Goal: Task Accomplishment & Management: Use online tool/utility

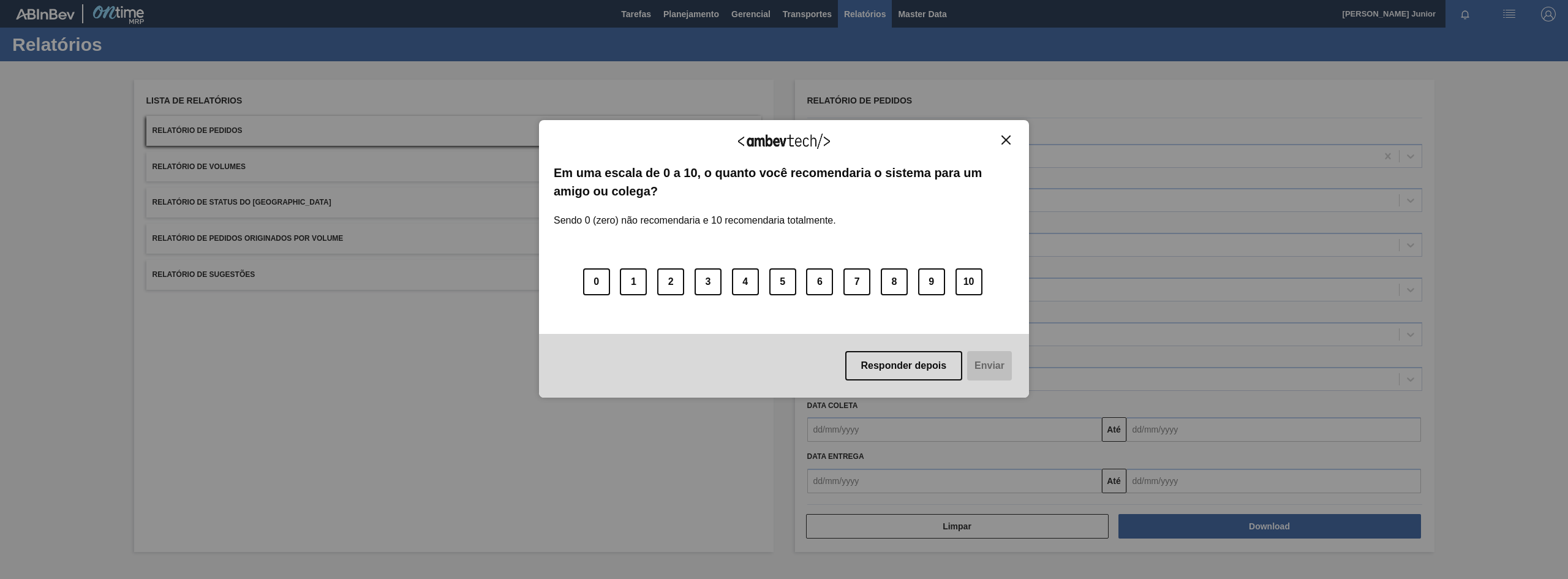
click at [1000, 145] on div "Agradecemos seu feedback!" at bounding box center [784, 149] width 460 height 29
click at [1002, 143] on img "Close" at bounding box center [1006, 140] width 9 height 9
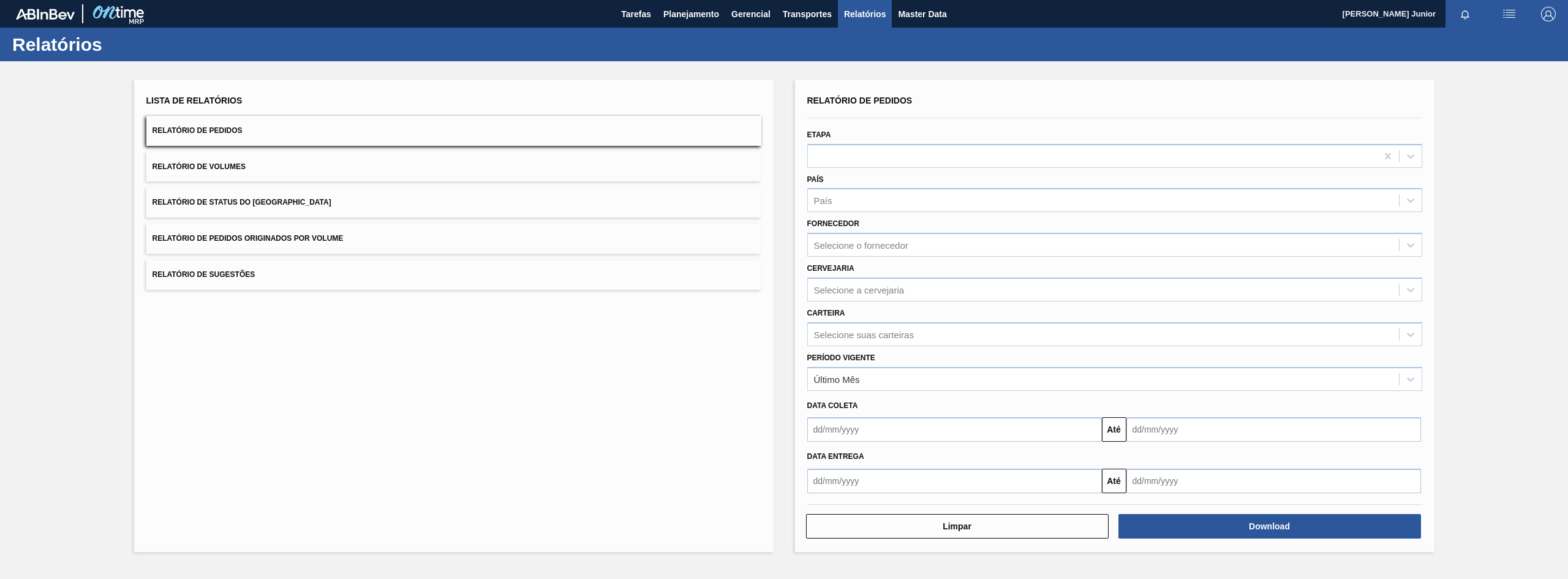
click at [267, 239] on span "Relatório de Pedidos Originados por Volume" at bounding box center [248, 238] width 191 height 9
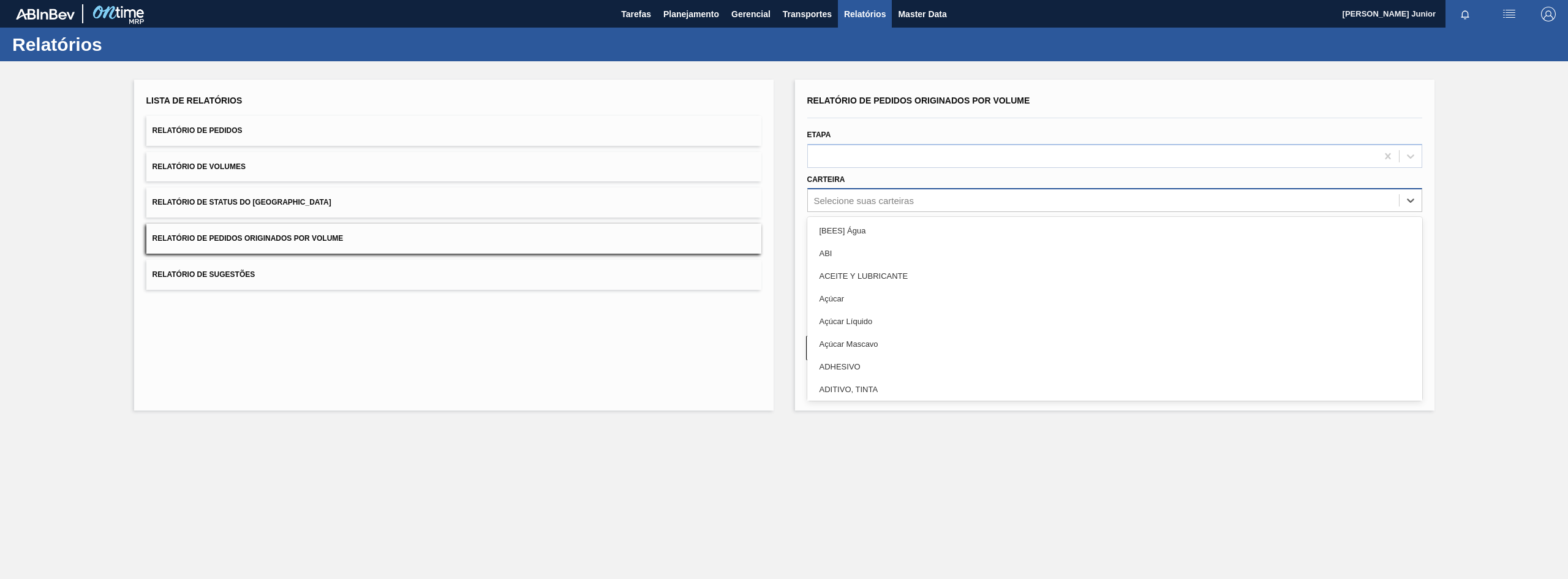
click at [858, 197] on div "Selecione suas carteiras" at bounding box center [863, 201] width 100 height 11
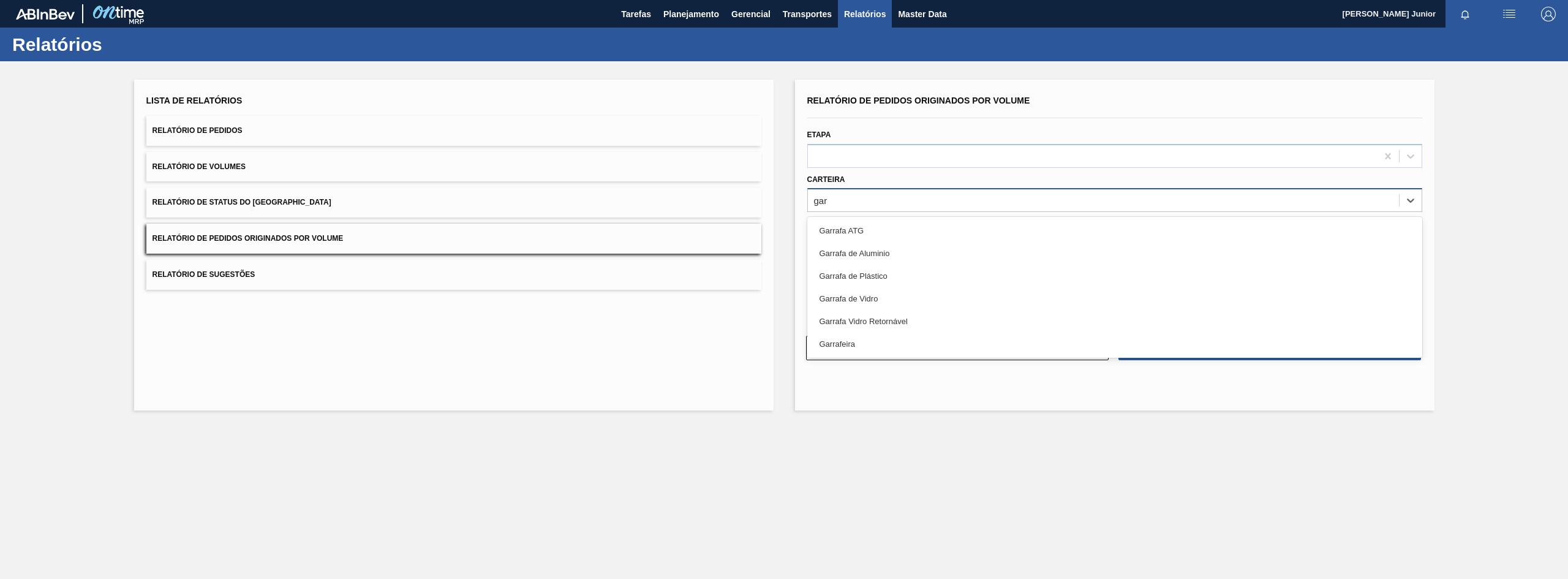
type input "garr"
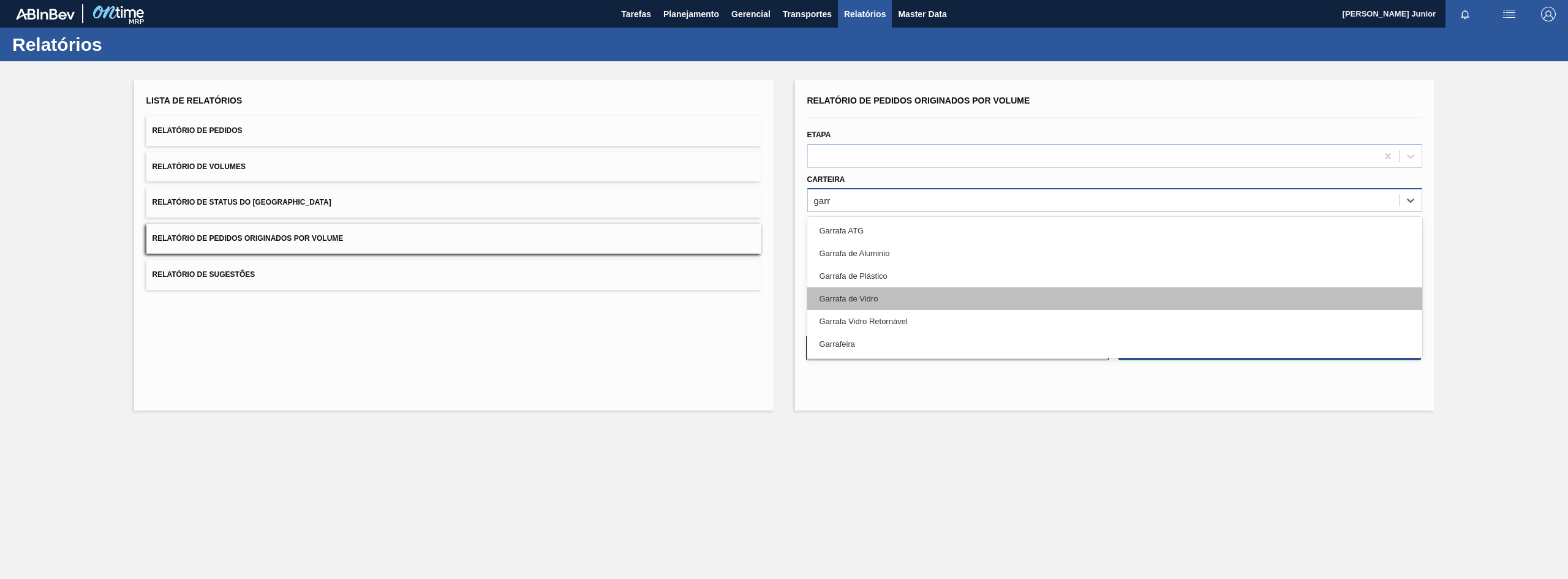
click at [878, 288] on div "Garrafa de Vidro" at bounding box center [1115, 299] width 615 height 23
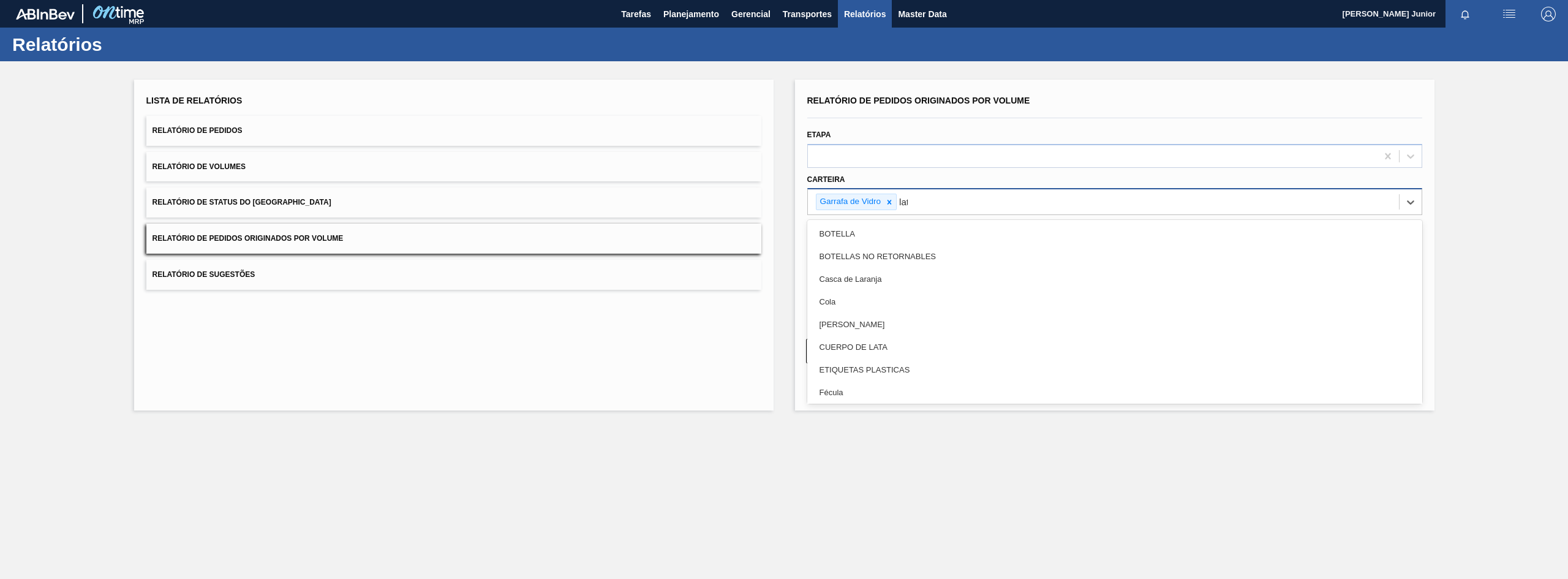
type input "lata"
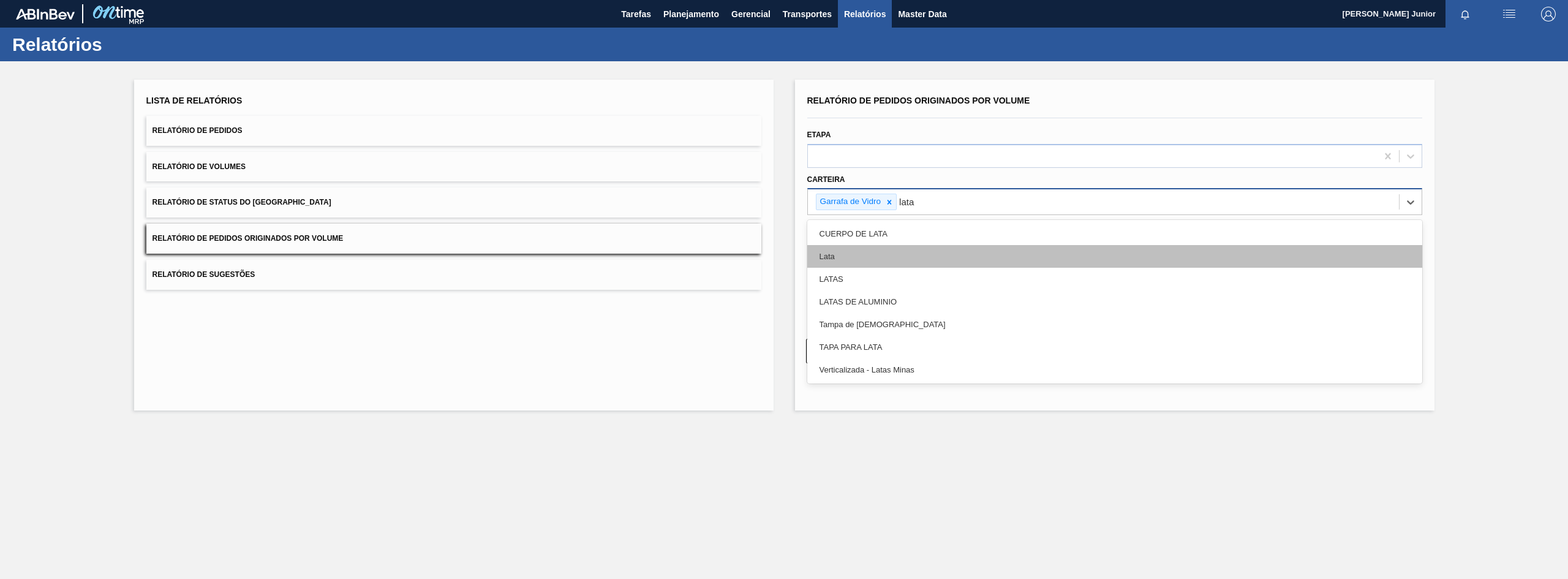
click at [897, 256] on div "Lata" at bounding box center [1115, 256] width 615 height 23
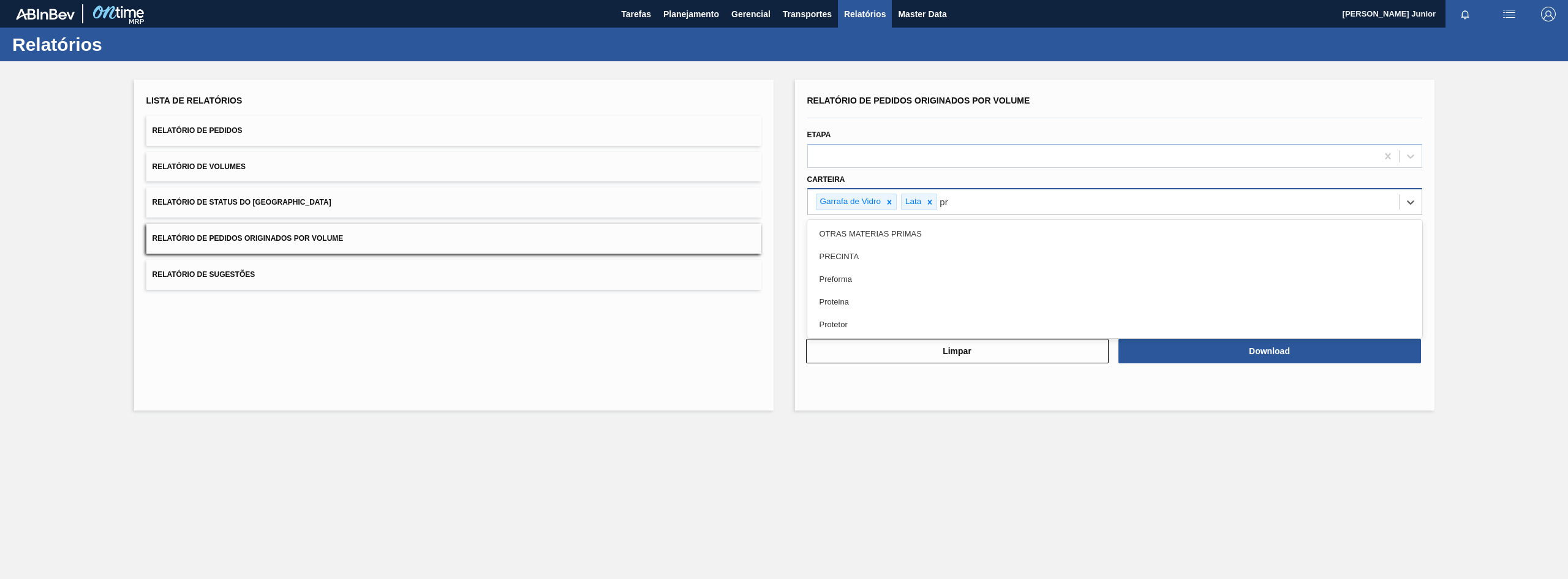
type input "pre"
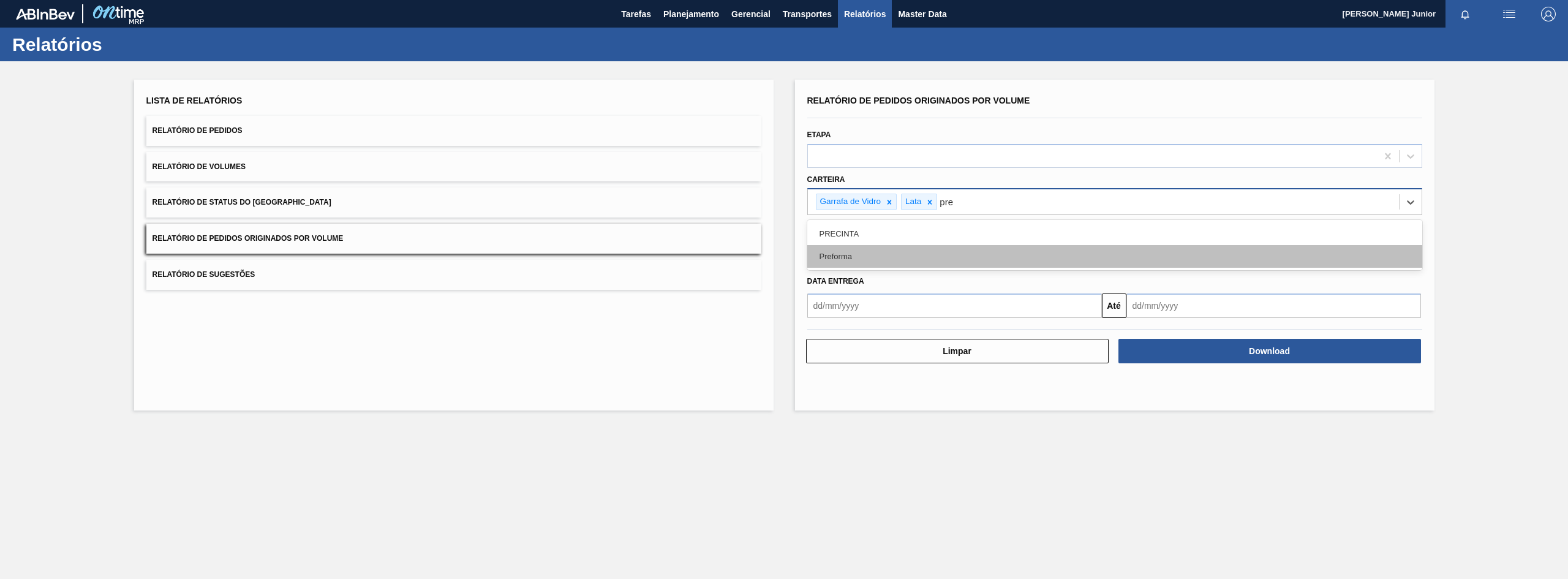
click at [895, 254] on div "Preforma" at bounding box center [1115, 256] width 615 height 23
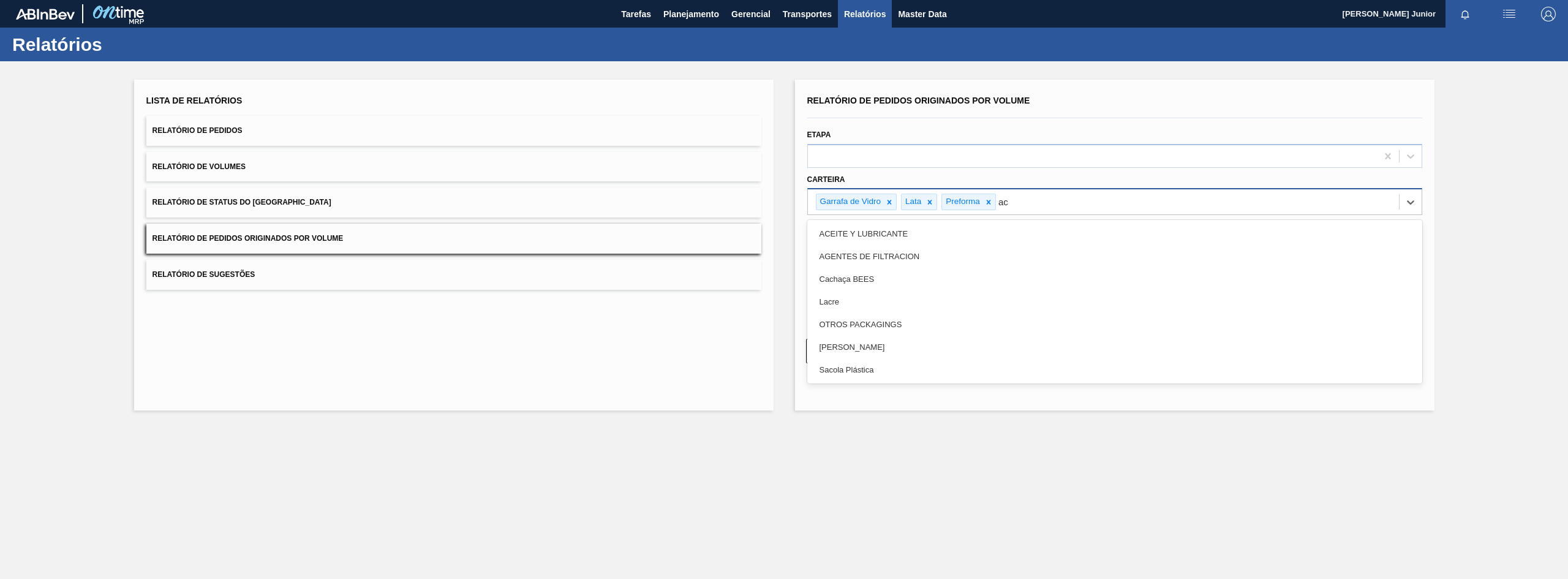
type input "a"
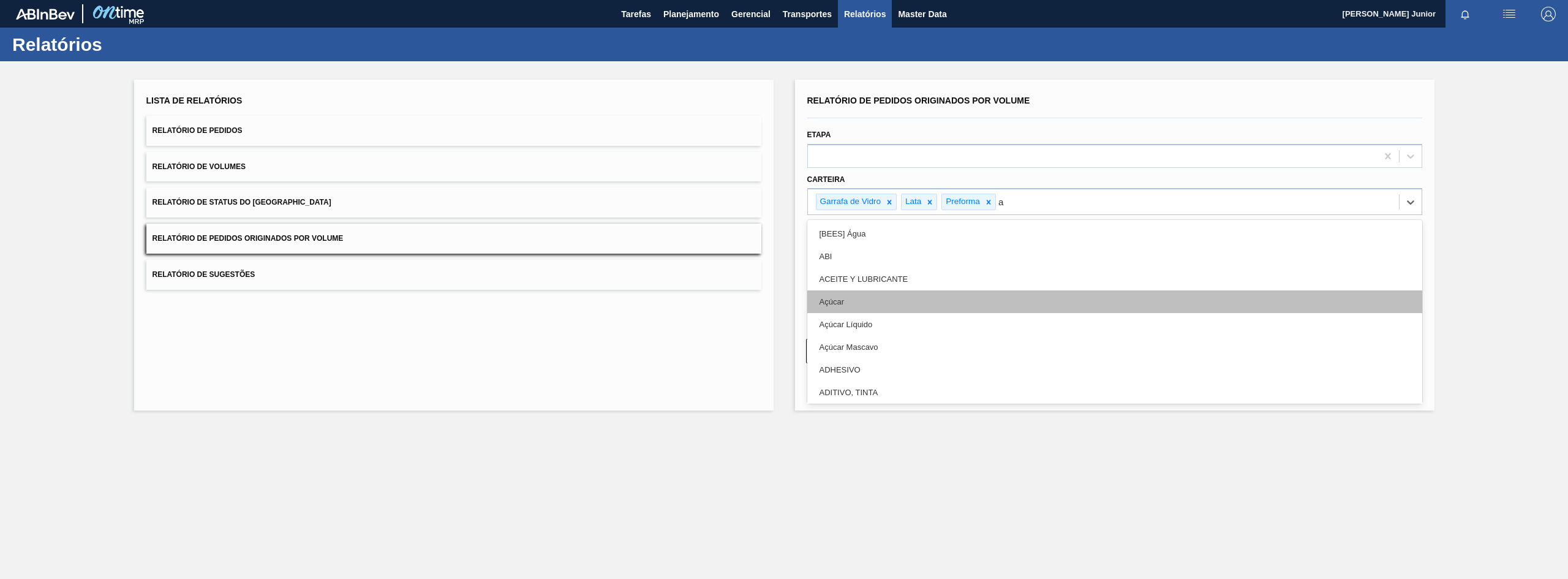
click at [861, 308] on div "Açúcar" at bounding box center [1115, 301] width 615 height 23
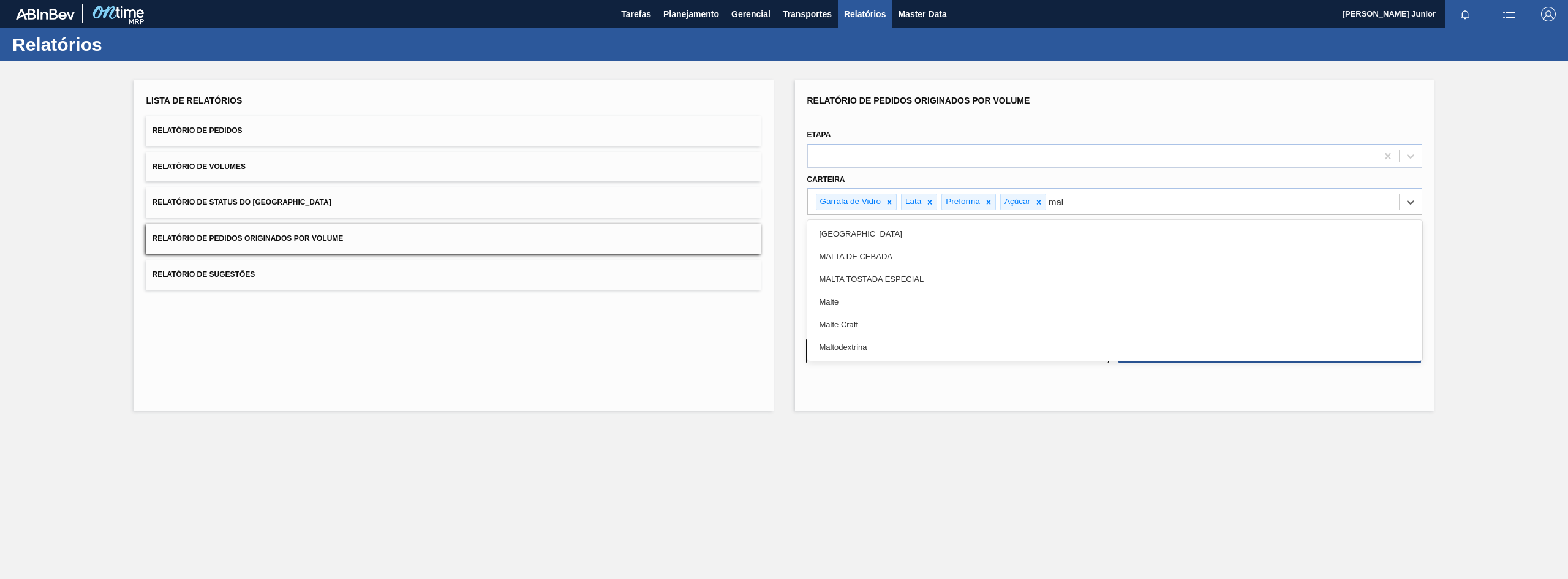
type input "malt"
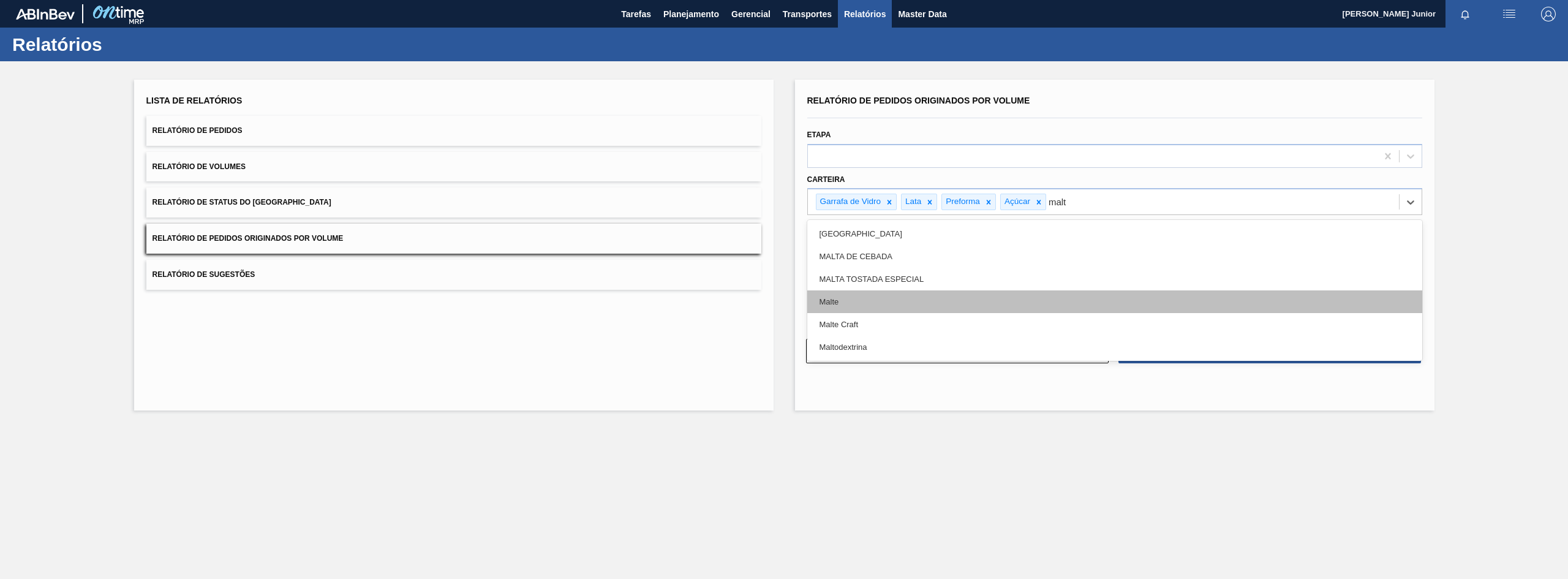
click at [884, 302] on div "Malte" at bounding box center [1115, 301] width 615 height 23
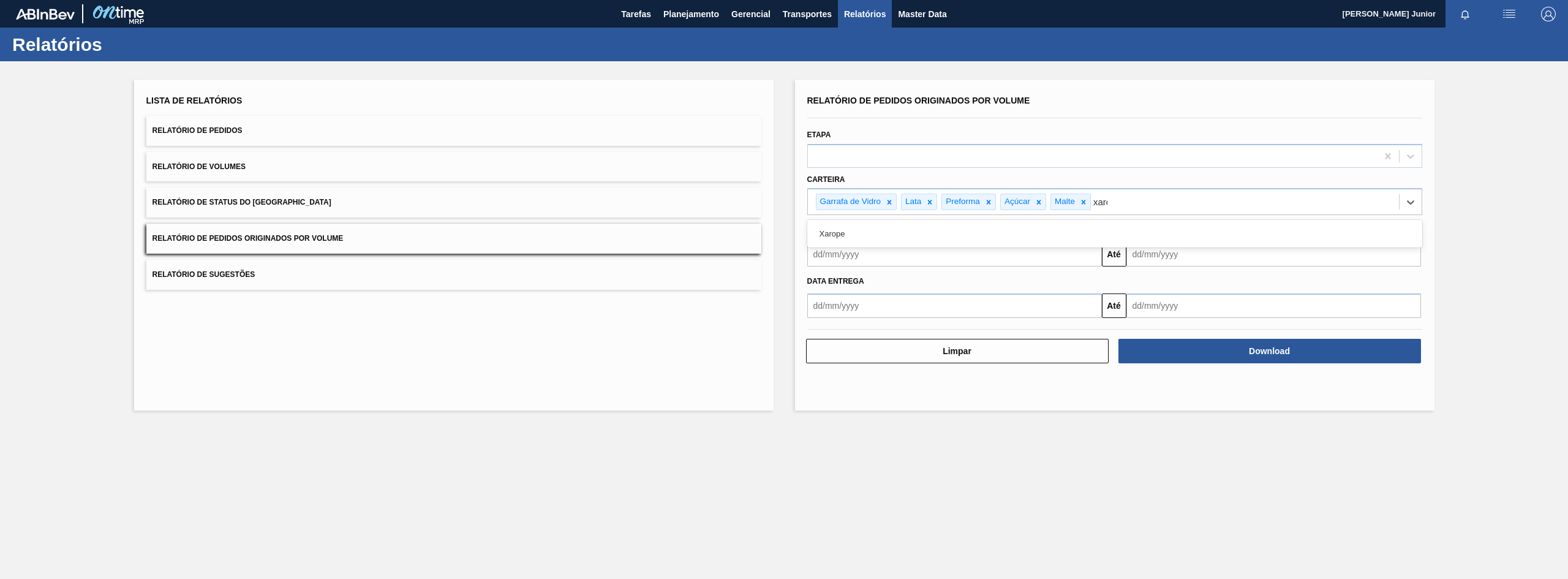
type input "xarop"
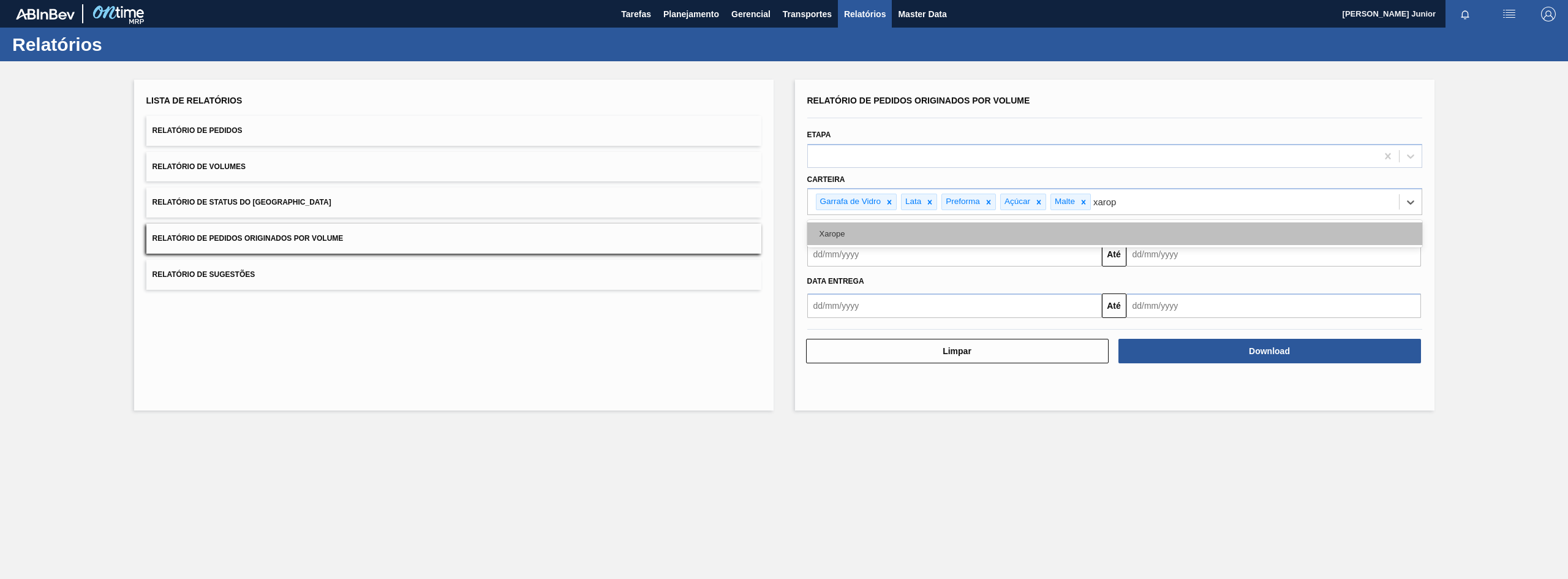
click at [1056, 237] on div "Xarope" at bounding box center [1115, 234] width 615 height 23
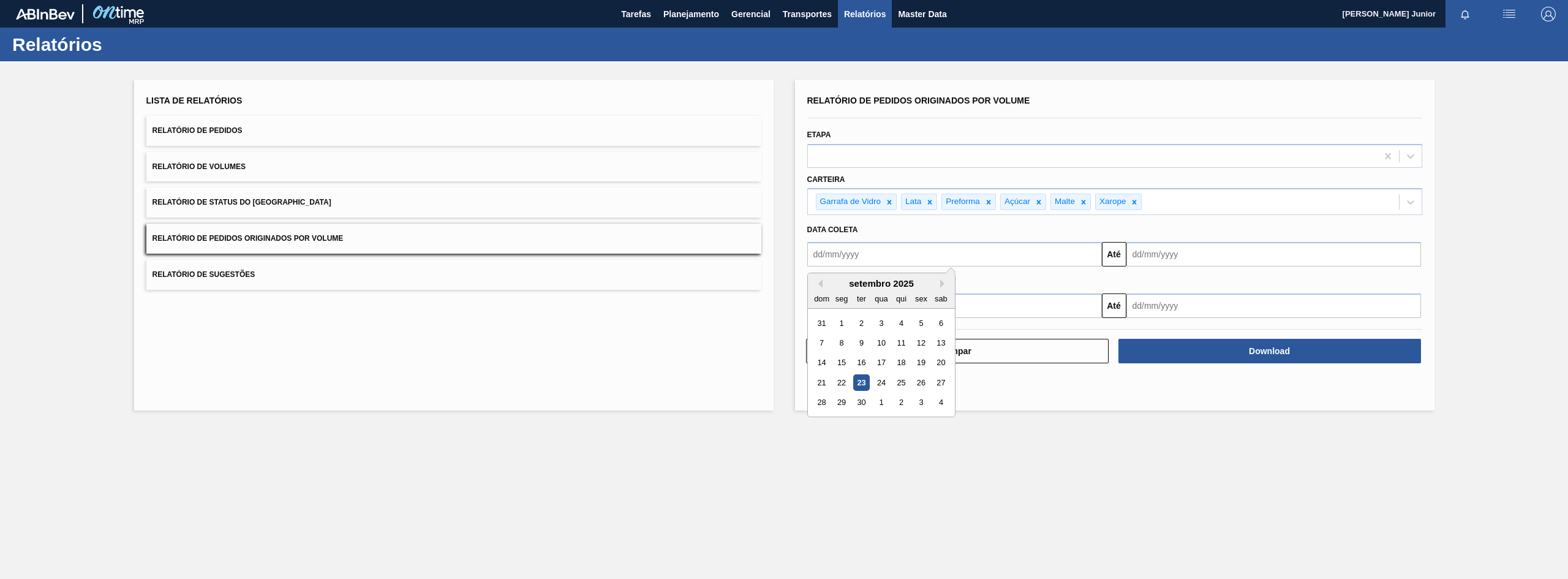
click at [855, 254] on input "text" at bounding box center [955, 254] width 294 height 25
click at [823, 282] on div "setembro 2025" at bounding box center [881, 283] width 147 height 11
click at [819, 282] on button "Previous Month" at bounding box center [818, 284] width 9 height 9
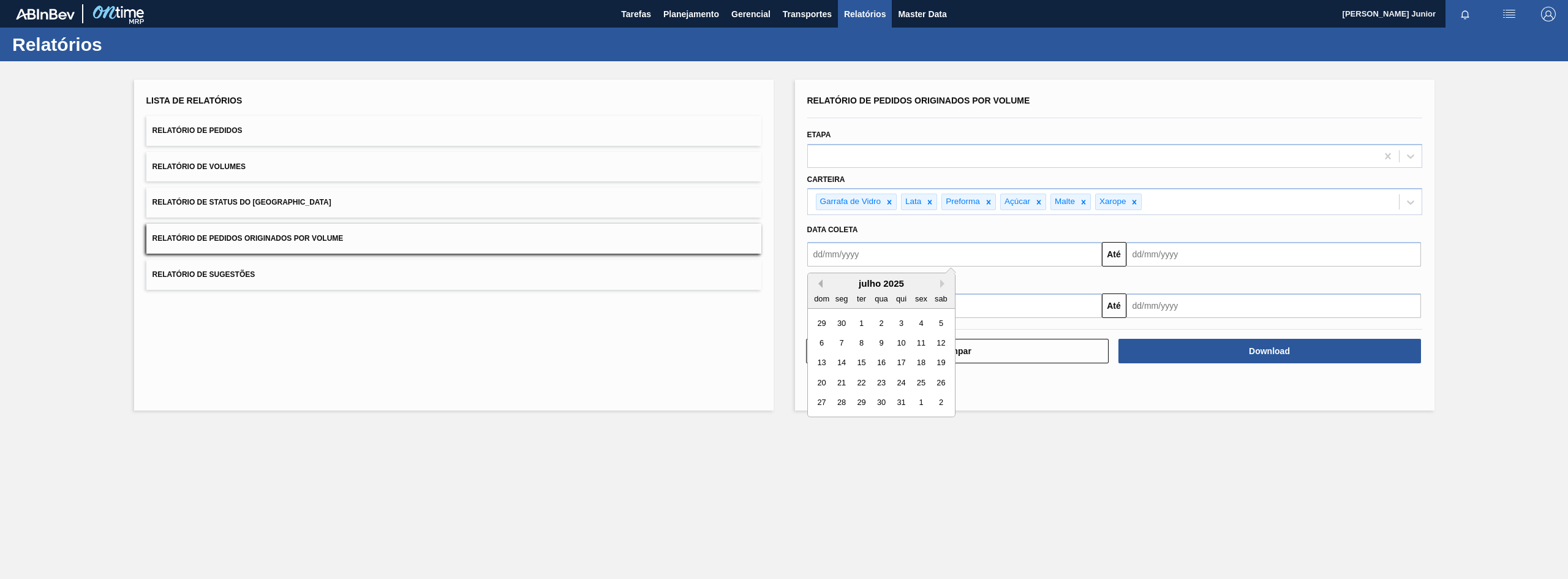
click at [819, 282] on button "Previous Month" at bounding box center [818, 284] width 9 height 9
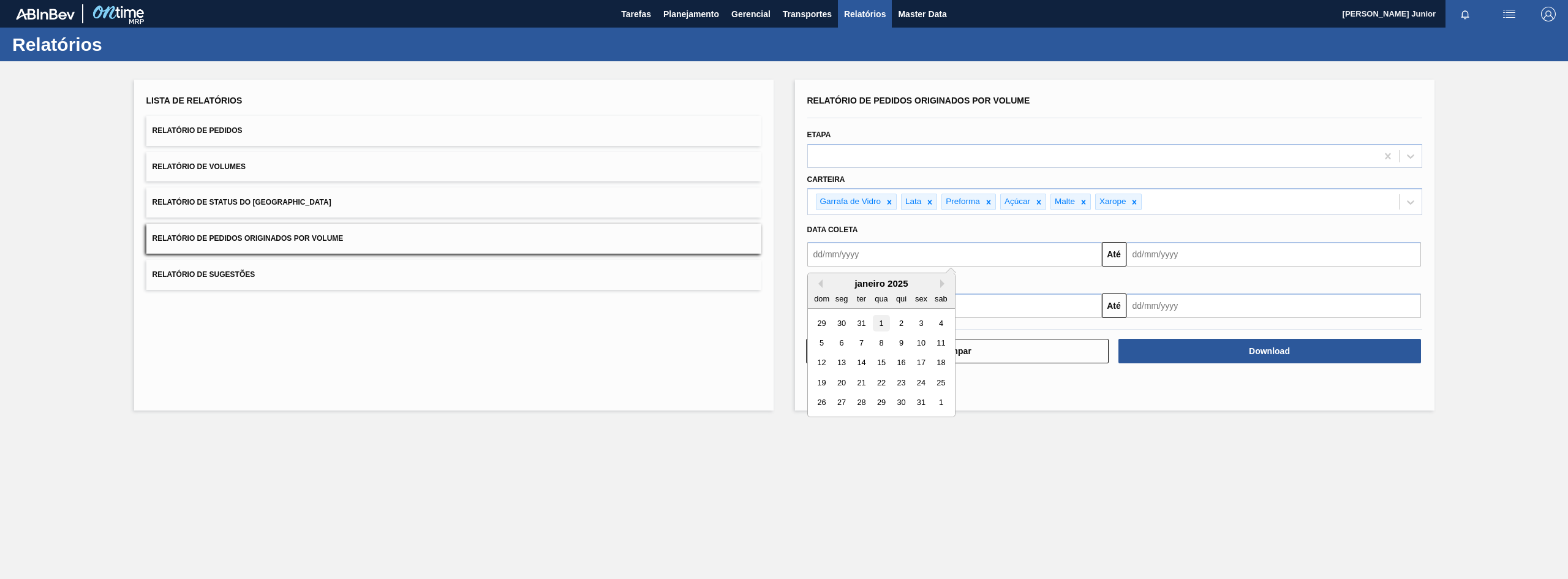
click at [884, 321] on div "1" at bounding box center [881, 323] width 17 height 17
type input "[DATE]"
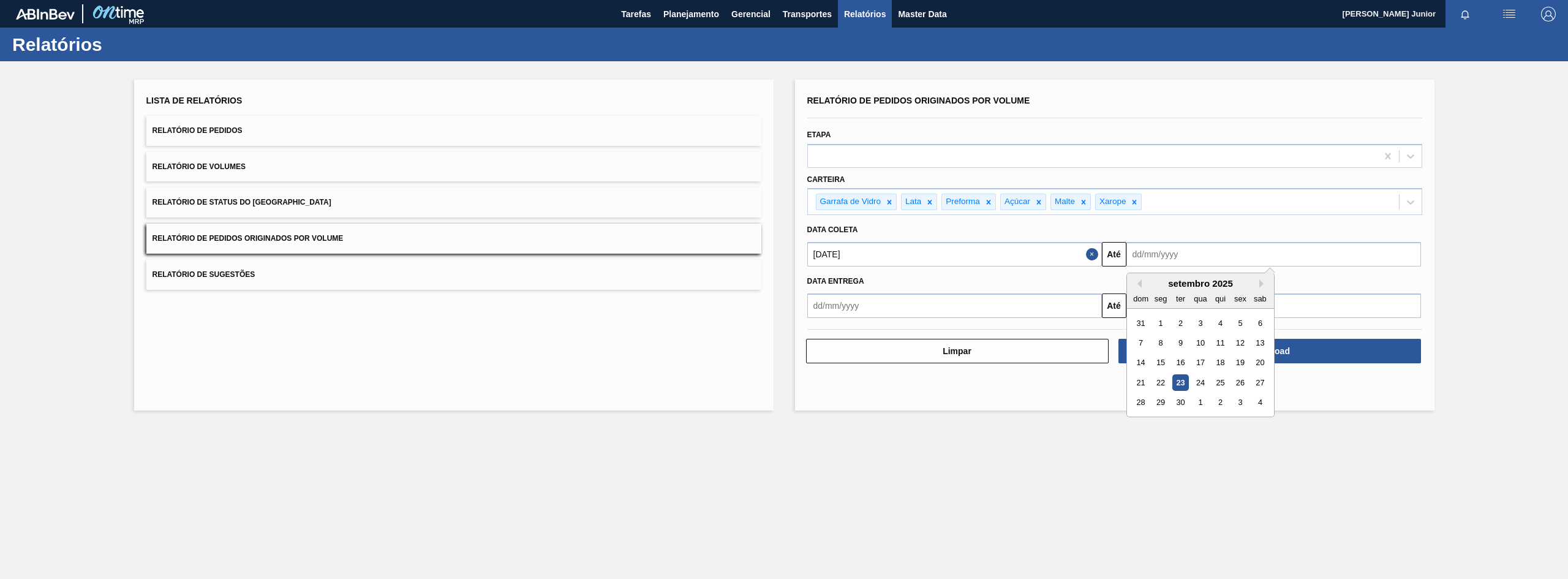
click at [1193, 256] on input "text" at bounding box center [1274, 254] width 294 height 25
click at [1164, 385] on div "22" at bounding box center [1160, 382] width 17 height 17
type input "[DATE]"
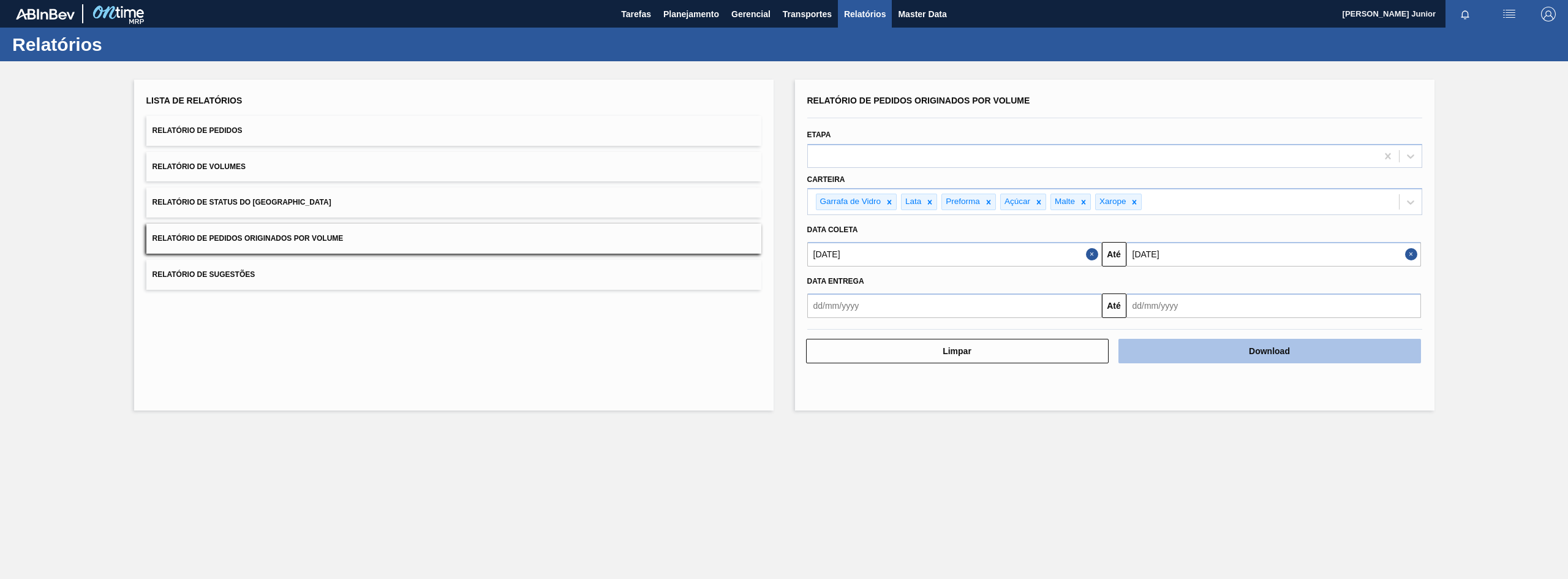
click at [1223, 352] on button "Download" at bounding box center [1269, 351] width 302 height 25
